Goal: Complete application form

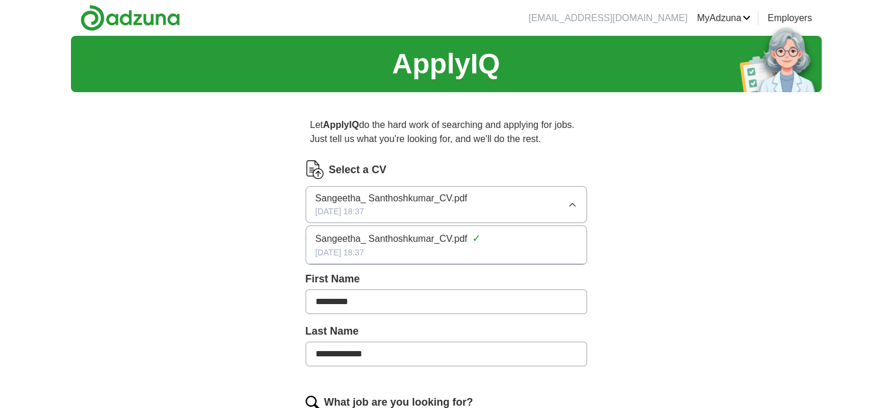
click at [503, 161] on div "Select a CV" at bounding box center [447, 169] width 282 height 19
click at [331, 236] on button "Upload a different CV" at bounding box center [344, 235] width 76 height 12
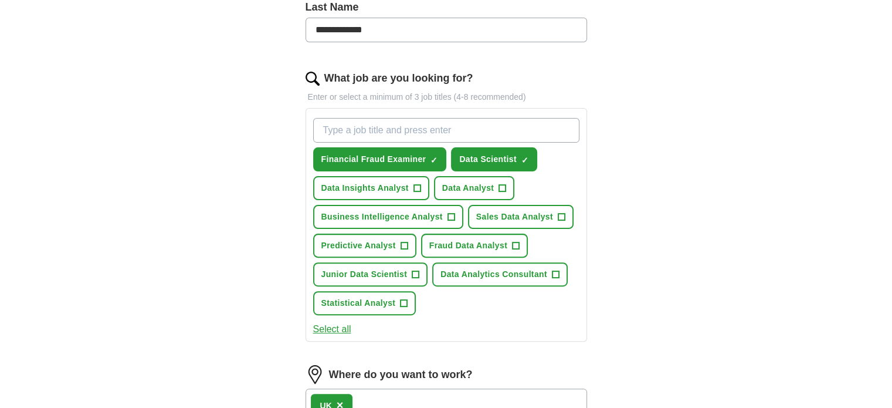
scroll to position [318, 0]
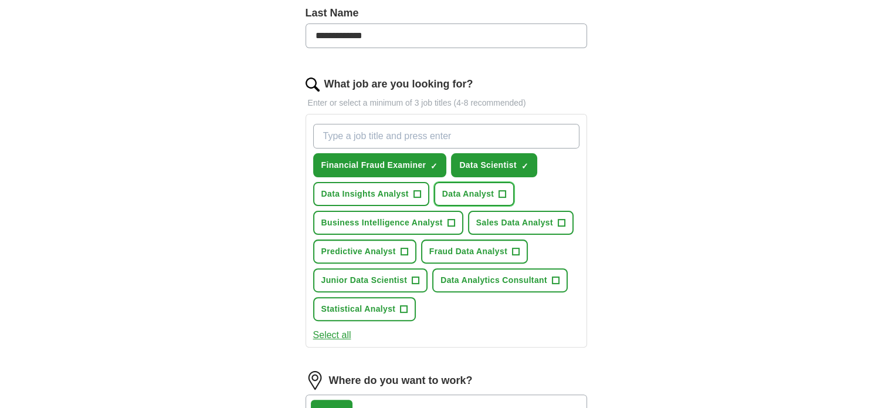
click at [468, 193] on span "Data Analyst" at bounding box center [468, 194] width 52 height 12
click at [384, 198] on button "Data Insights Analyst +" at bounding box center [371, 194] width 116 height 24
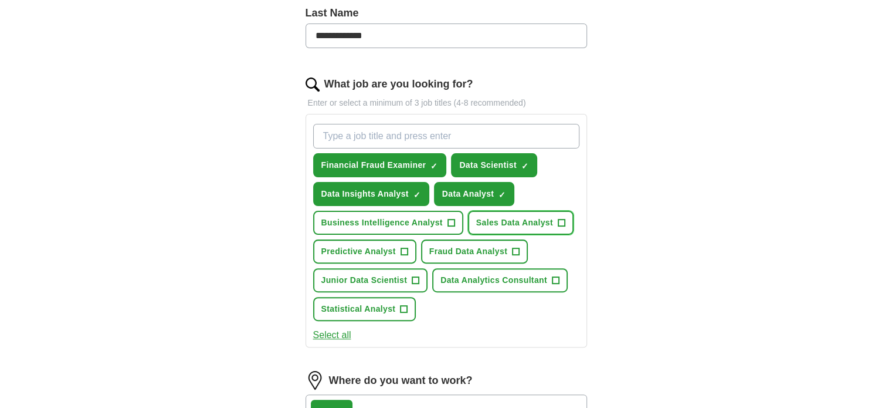
click at [496, 211] on button "Sales Data Analyst +" at bounding box center [521, 223] width 106 height 24
click at [362, 306] on span "Statistical Analyst" at bounding box center [358, 309] width 74 height 12
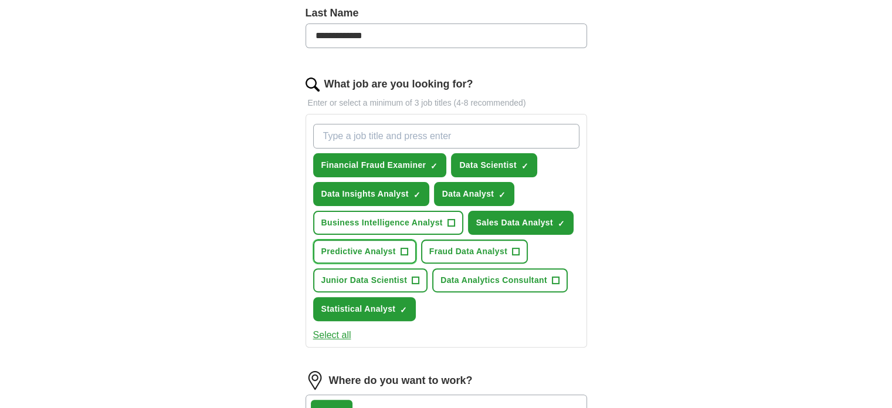
click at [358, 245] on span "Predictive Analyst" at bounding box center [358, 251] width 74 height 12
click at [357, 277] on span "Junior Data Scientist" at bounding box center [364, 280] width 86 height 12
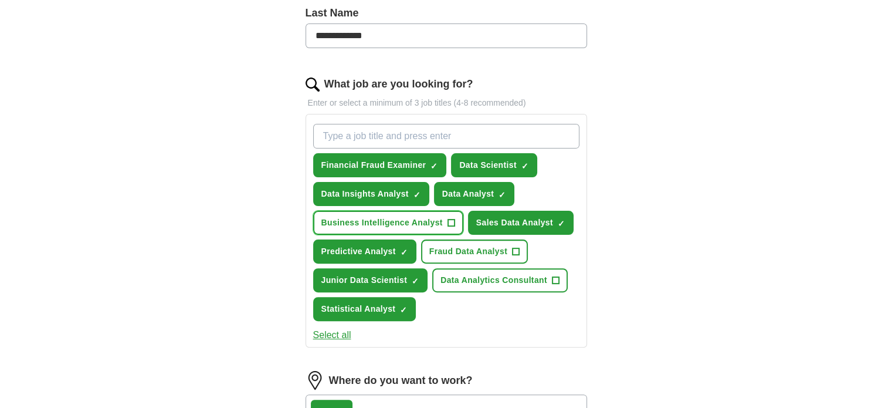
click at [357, 226] on span "Business Intelligence Analyst" at bounding box center [381, 222] width 121 height 12
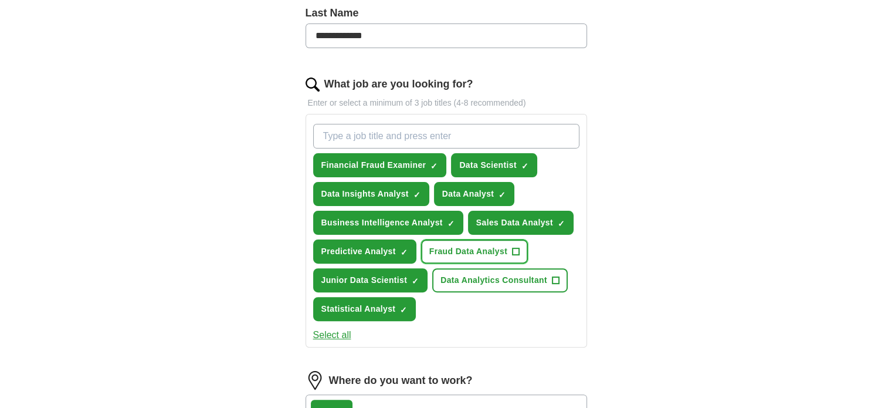
click at [455, 247] on span "Fraud Data Analyst" at bounding box center [468, 251] width 78 height 12
click at [474, 281] on span "Data Analytics Consultant" at bounding box center [494, 280] width 107 height 12
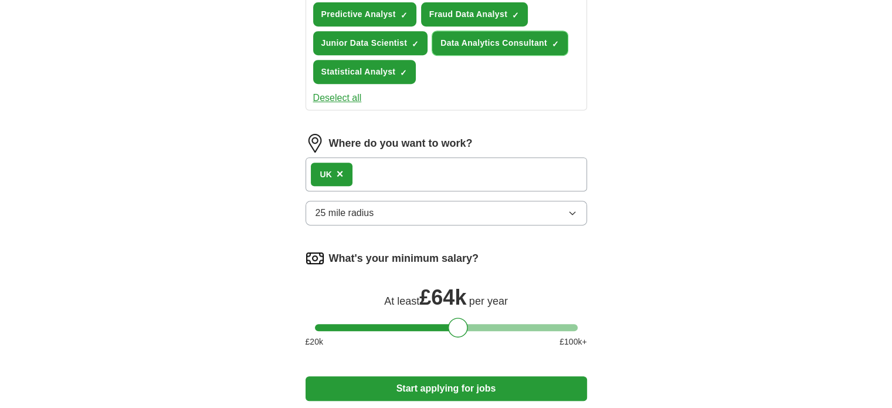
scroll to position [554, 0]
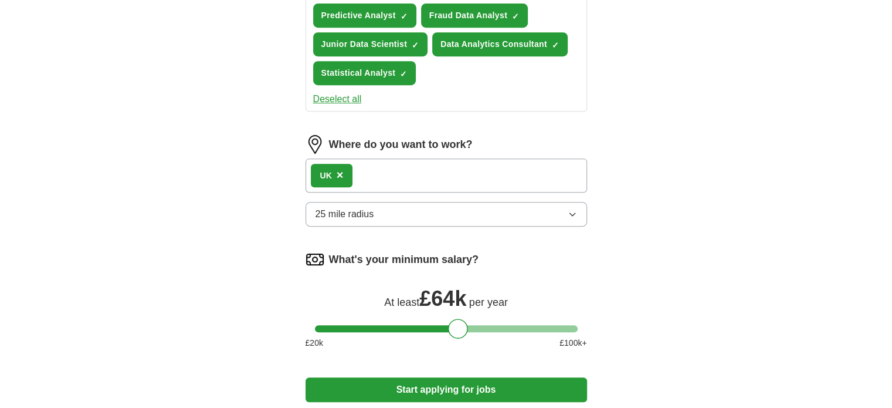
click at [461, 212] on button "25 mile radius" at bounding box center [447, 214] width 282 height 25
click at [462, 184] on div "UK ×" at bounding box center [447, 175] width 282 height 34
click at [463, 177] on div "UK ×" at bounding box center [447, 175] width 282 height 34
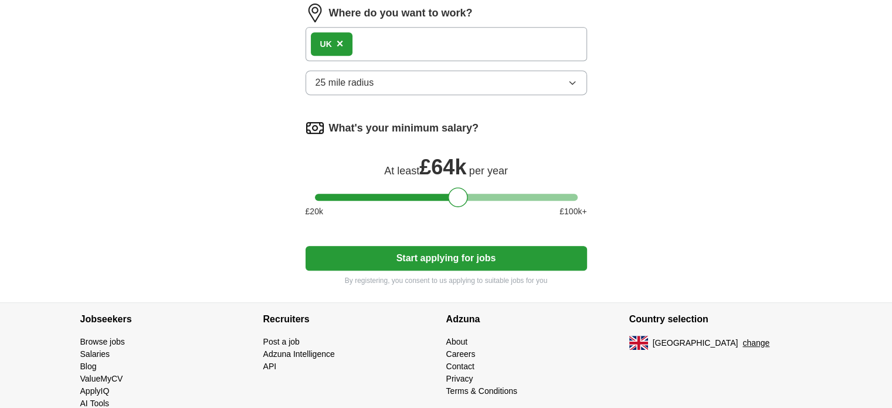
scroll to position [685, 0]
drag, startPoint x: 460, startPoint y: 194, endPoint x: 391, endPoint y: 198, distance: 68.8
click at [391, 198] on div at bounding box center [388, 197] width 20 height 20
click at [411, 252] on button "Start applying for jobs" at bounding box center [447, 258] width 282 height 25
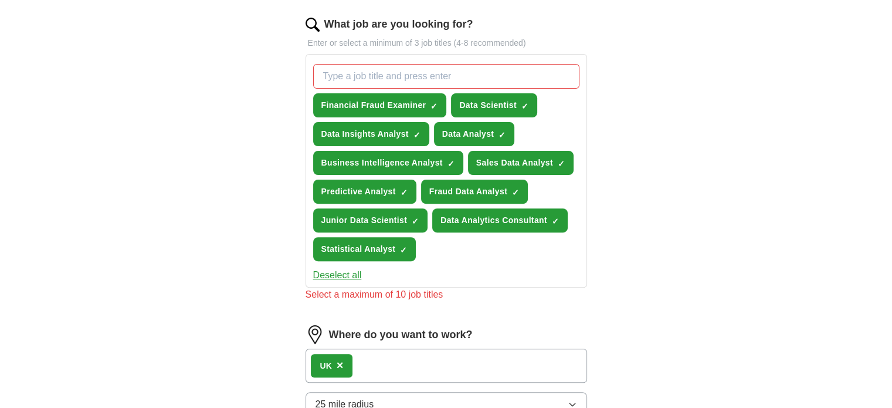
scroll to position [377, 0]
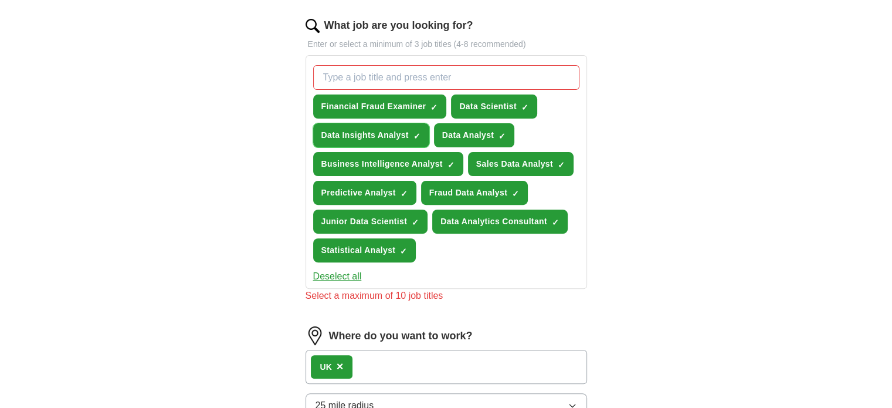
click at [407, 135] on span "Data Insights Analyst" at bounding box center [364, 135] width 87 height 12
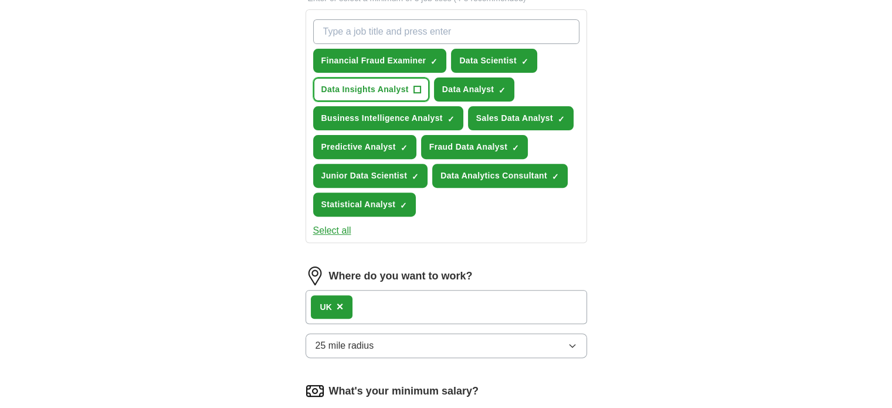
scroll to position [422, 0]
click at [500, 177] on span "Data Analytics Consultant" at bounding box center [494, 176] width 107 height 12
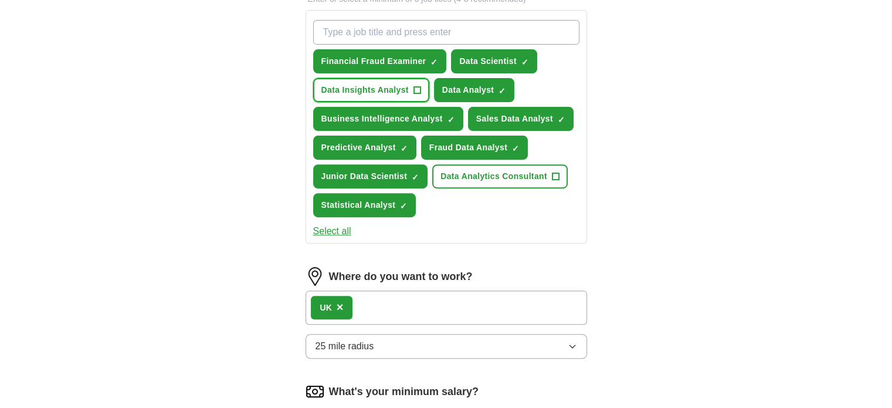
click at [345, 89] on span "Data Insights Analyst" at bounding box center [364, 90] width 87 height 12
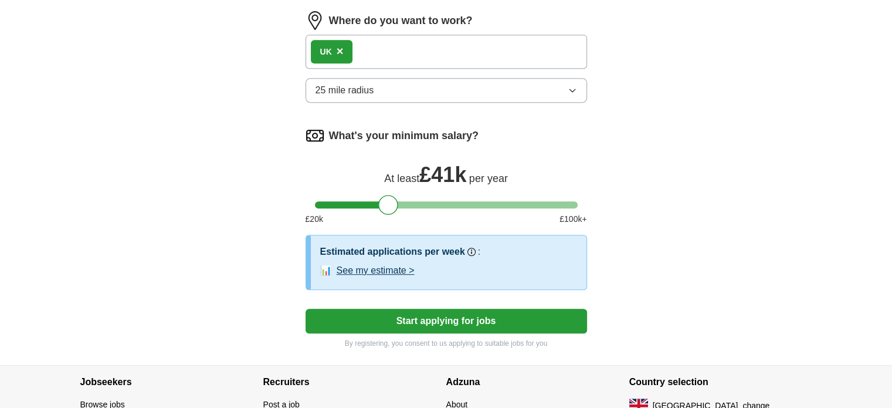
scroll to position [760, 0]
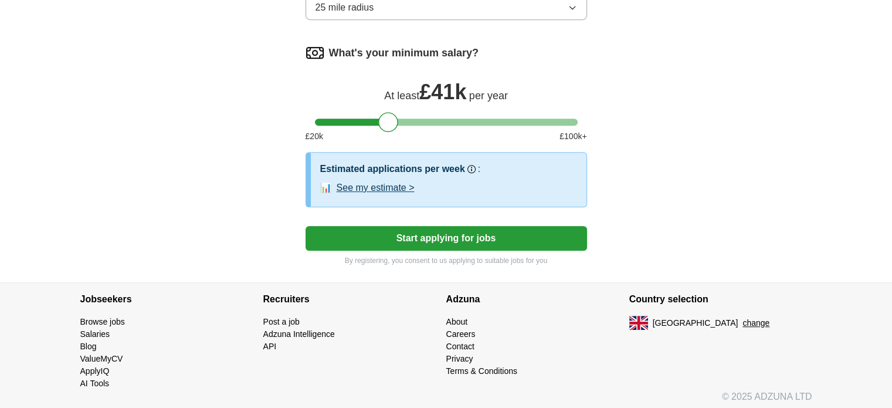
click at [394, 186] on button "See my estimate >" at bounding box center [376, 188] width 78 height 14
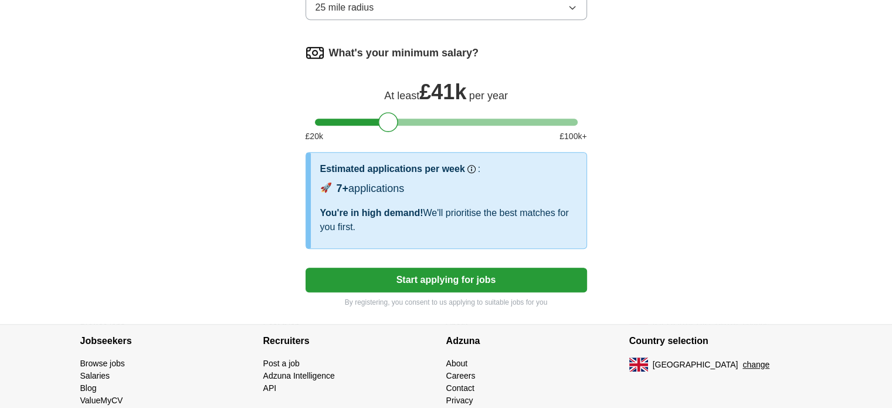
click at [430, 267] on button "Start applying for jobs" at bounding box center [447, 279] width 282 height 25
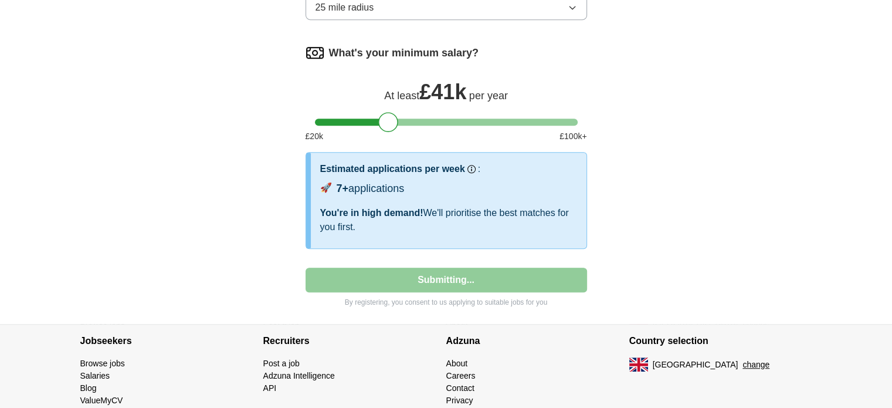
select select "**"
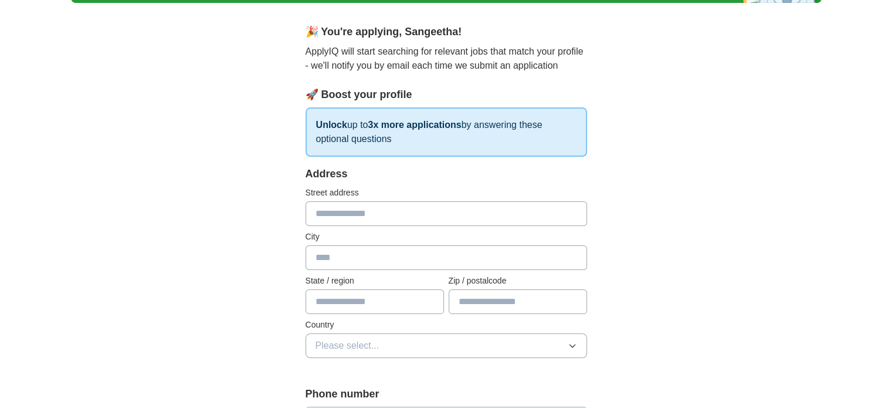
scroll to position [96, 0]
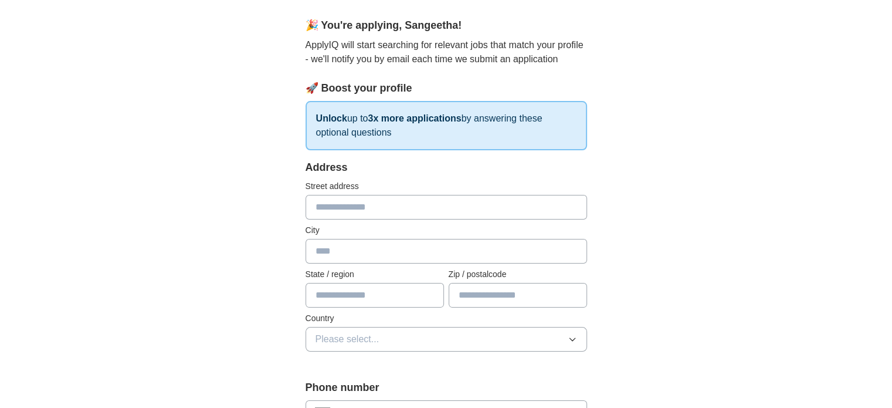
click at [372, 208] on input "text" at bounding box center [447, 207] width 282 height 25
type input "**********"
type input "*******"
type input "**********"
type input "*******"
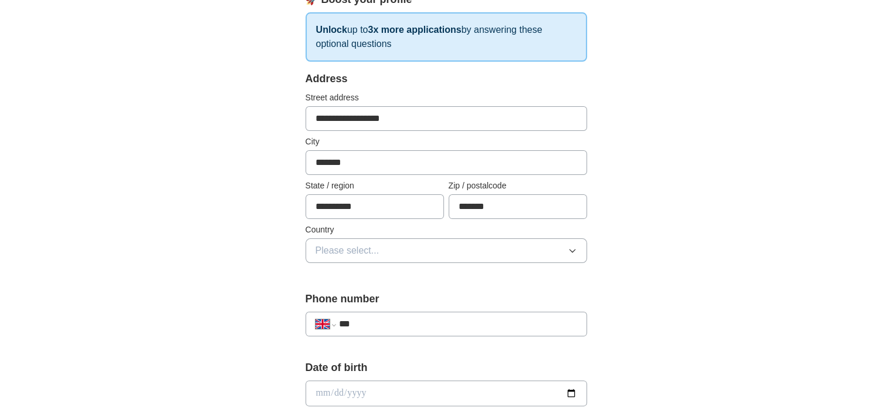
scroll to position [196, 0]
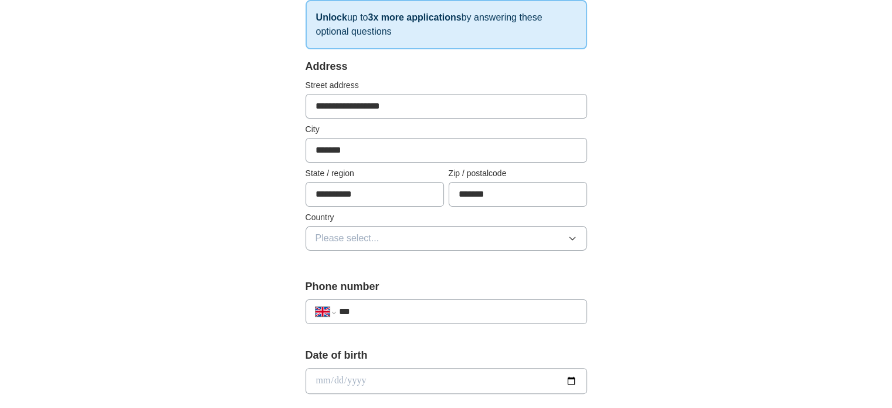
click at [406, 240] on button "Please select..." at bounding box center [447, 238] width 282 height 25
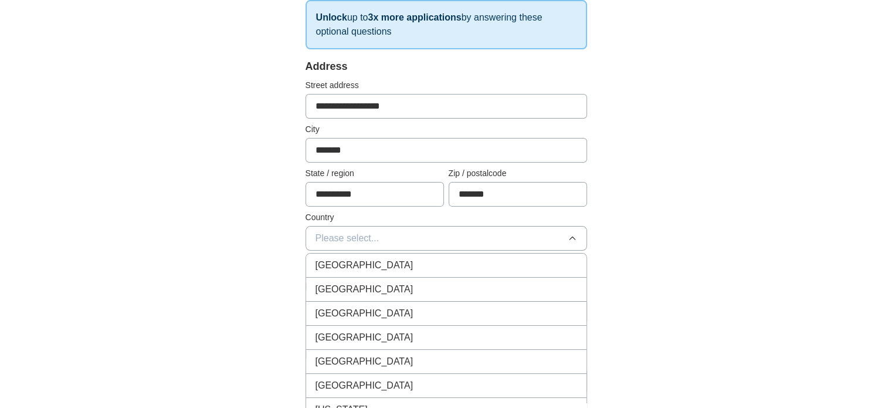
click at [397, 262] on div "[GEOGRAPHIC_DATA]" at bounding box center [447, 265] width 262 height 14
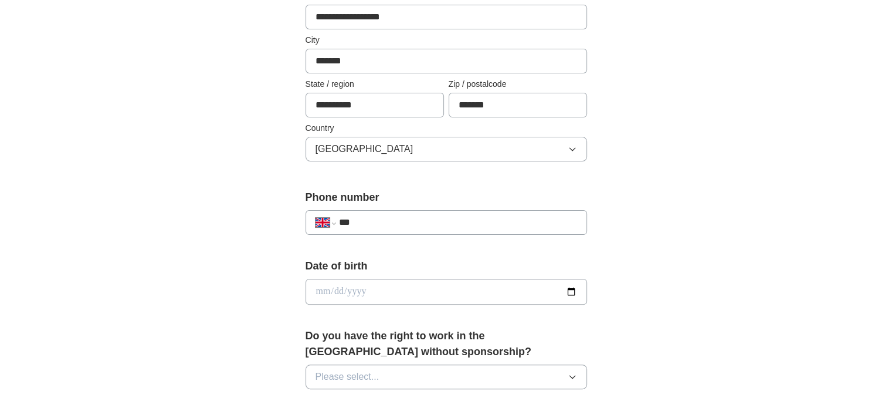
scroll to position [286, 0]
click at [381, 221] on input "***" at bounding box center [457, 222] width 238 height 14
click at [385, 223] on input "***" at bounding box center [457, 222] width 238 height 14
type input "**********"
click at [343, 280] on input "date" at bounding box center [447, 291] width 282 height 26
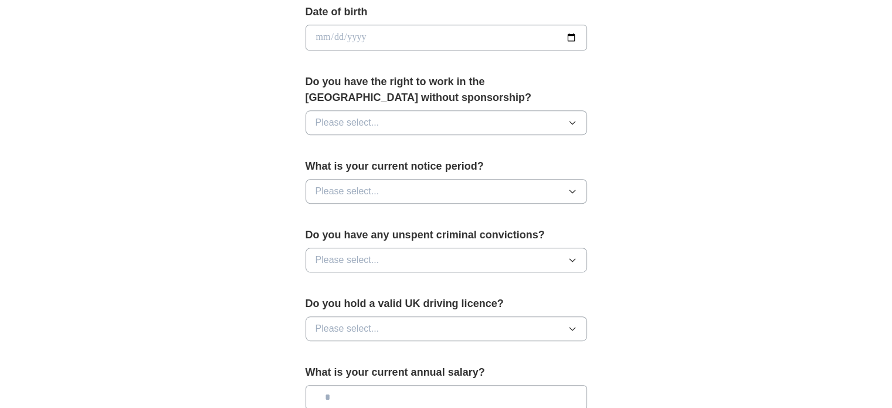
scroll to position [439, 0]
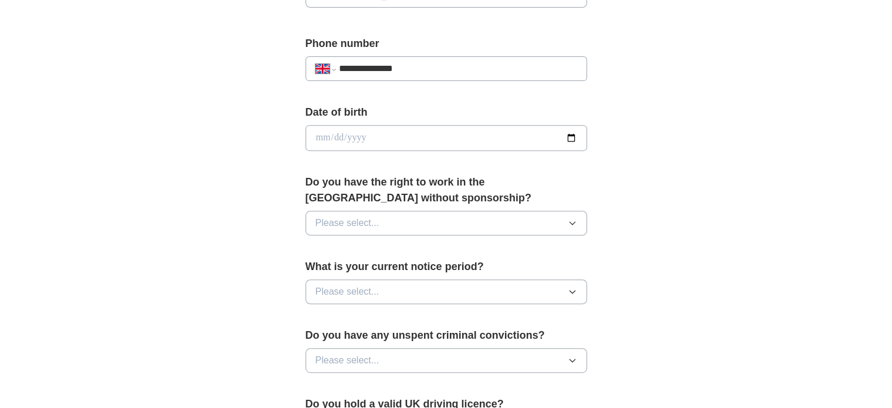
click at [571, 134] on input "date" at bounding box center [447, 138] width 282 height 26
type input "**********"
click at [399, 230] on button "Please select..." at bounding box center [447, 223] width 282 height 25
click at [372, 259] on li "Yes" at bounding box center [446, 250] width 280 height 24
click at [368, 289] on span "Please select..." at bounding box center [348, 291] width 64 height 14
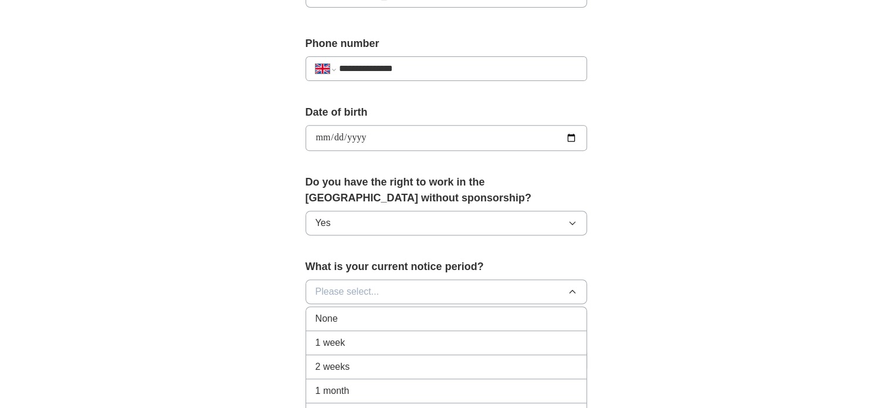
click at [352, 370] on li "2 weeks" at bounding box center [446, 367] width 280 height 24
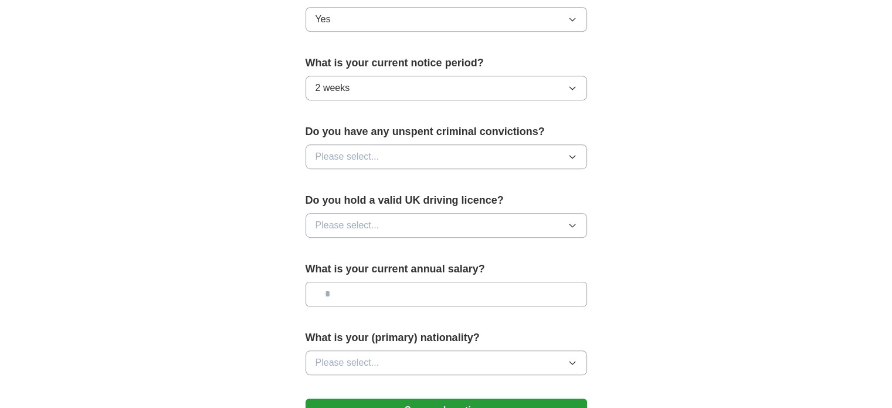
scroll to position [642, 0]
click at [341, 160] on span "Please select..." at bounding box center [348, 157] width 64 height 14
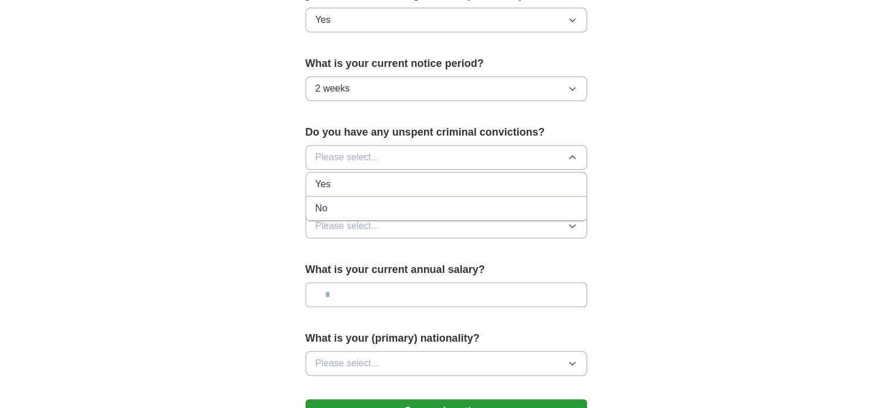
click at [334, 209] on div "No" at bounding box center [447, 208] width 262 height 14
click at [333, 223] on span "Please select..." at bounding box center [348, 226] width 64 height 14
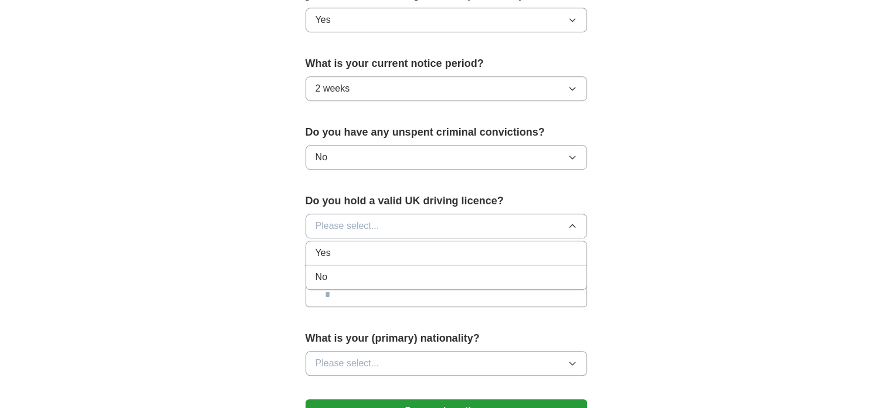
click at [328, 272] on div "No" at bounding box center [447, 277] width 262 height 14
click at [350, 299] on input "text" at bounding box center [447, 294] width 282 height 25
click at [348, 290] on input "text" at bounding box center [447, 294] width 282 height 25
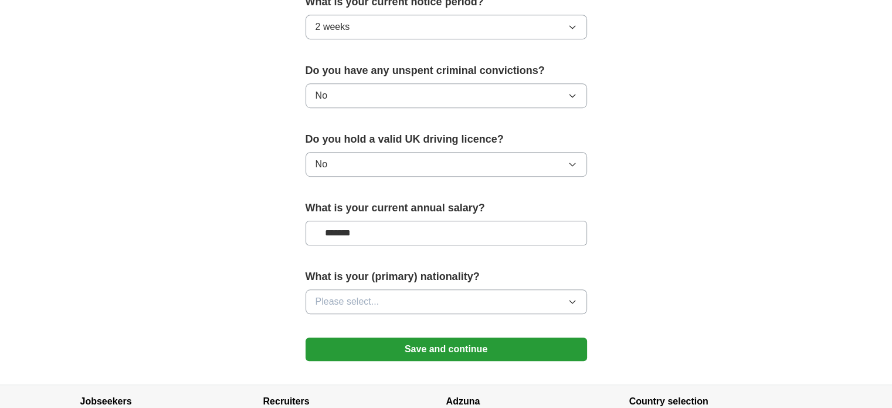
scroll to position [708, 0]
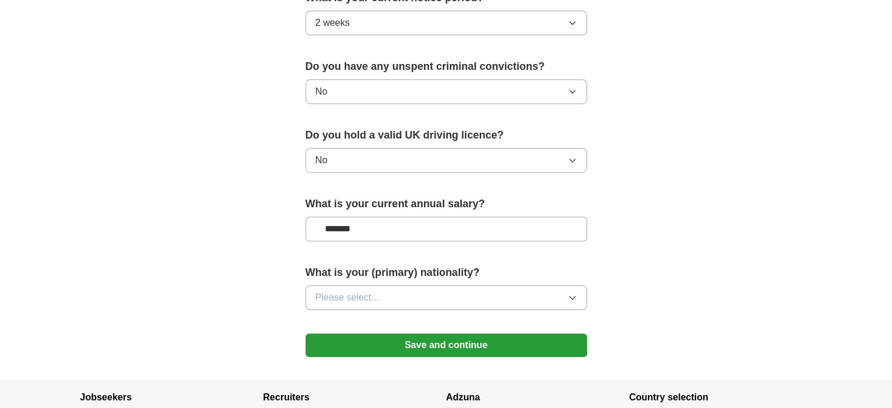
type input "*******"
click at [351, 294] on span "Please select..." at bounding box center [348, 297] width 64 height 14
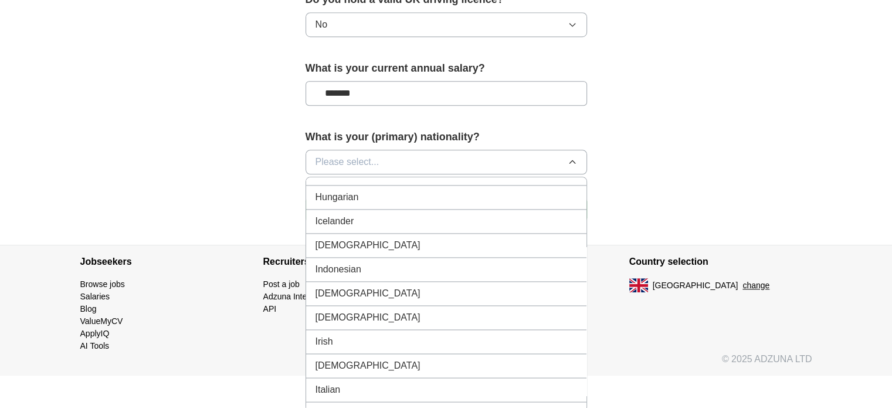
scroll to position [1868, 0]
click at [333, 233] on li "[DEMOGRAPHIC_DATA]" at bounding box center [446, 245] width 280 height 24
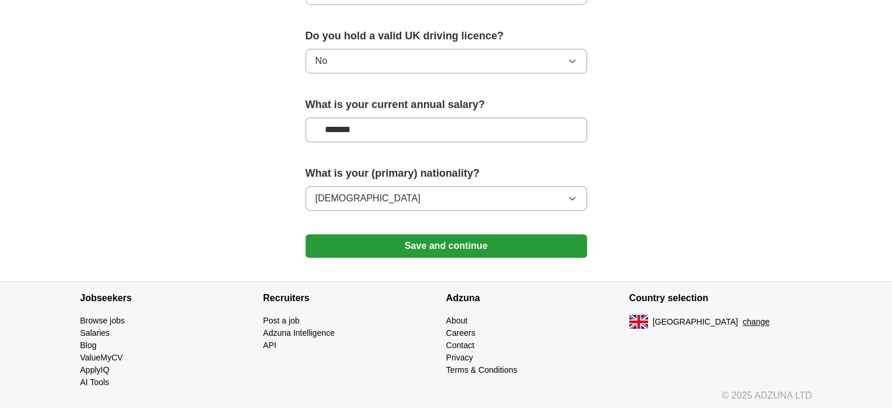
click at [380, 238] on button "Save and continue" at bounding box center [447, 245] width 282 height 23
